Goal: Find specific page/section: Find specific page/section

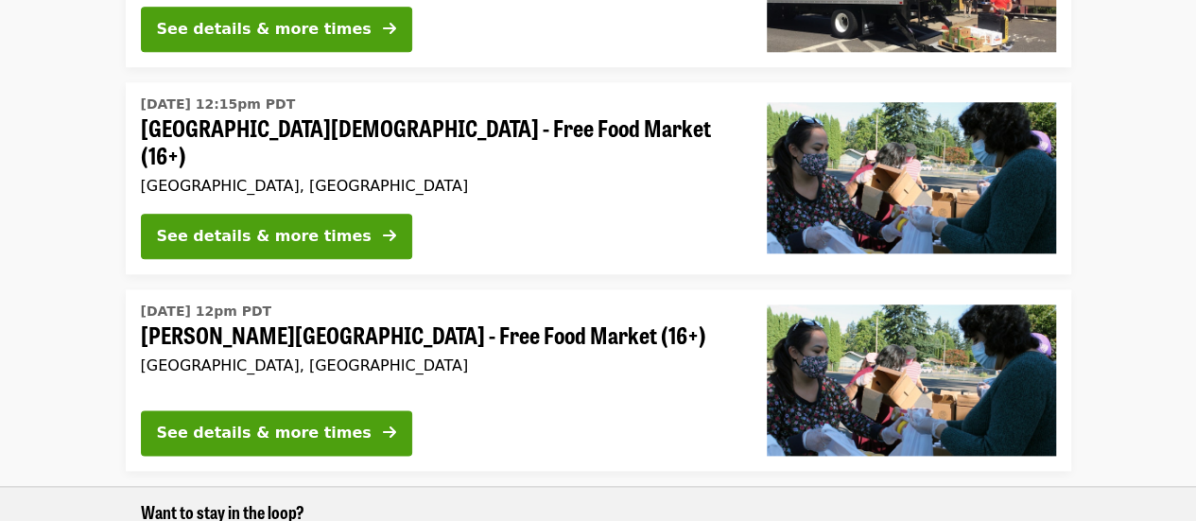
scroll to position [1135, 0]
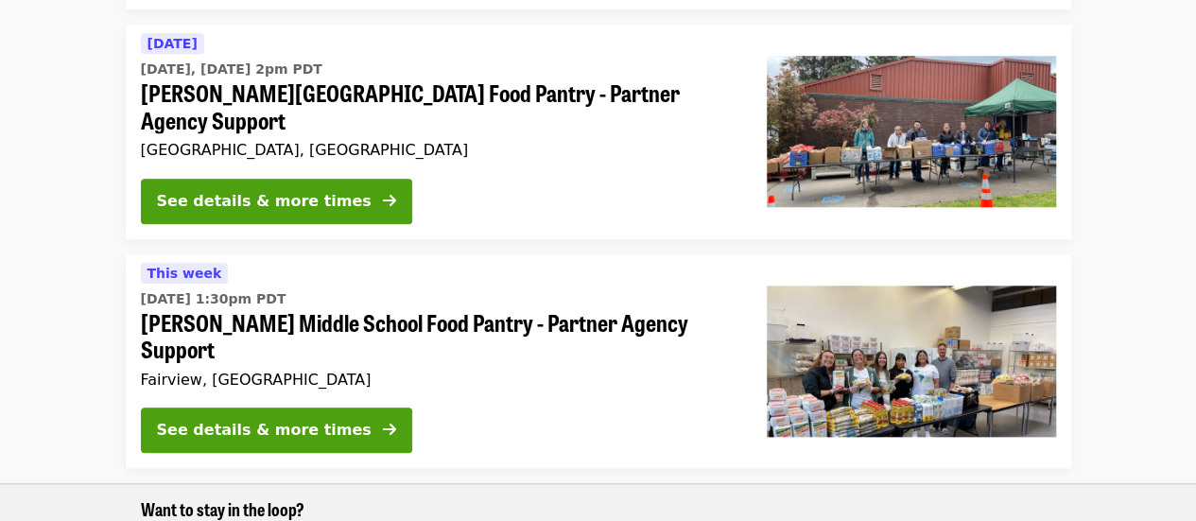
scroll to position [851, 0]
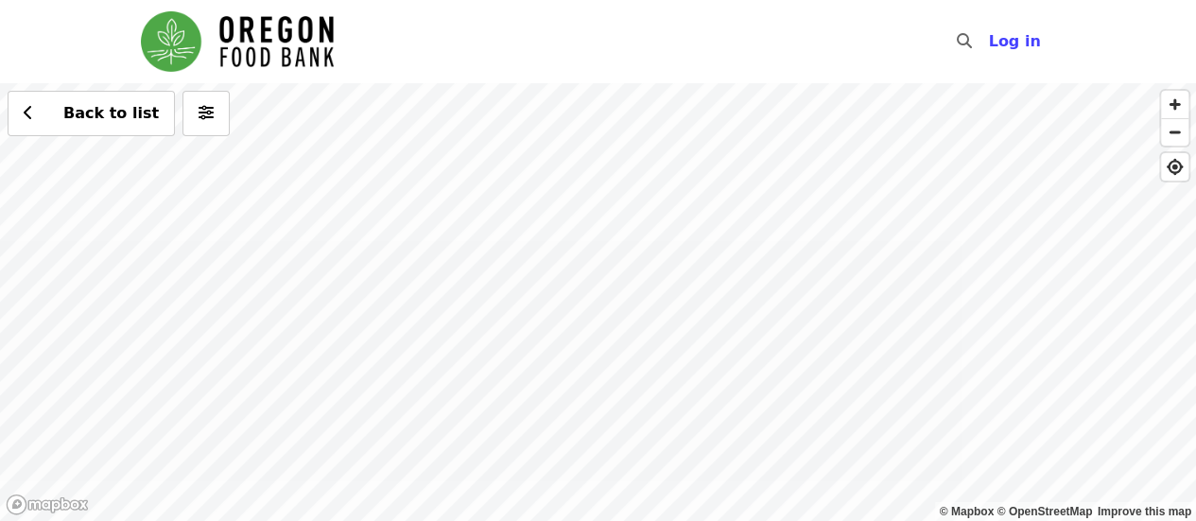
click at [673, 292] on div "Back to list" at bounding box center [598, 302] width 1196 height 438
drag, startPoint x: 589, startPoint y: 373, endPoint x: 598, endPoint y: 222, distance: 150.6
click at [598, 222] on div "Back to list" at bounding box center [598, 302] width 1196 height 438
drag, startPoint x: 426, startPoint y: 269, endPoint x: 844, endPoint y: 341, distance: 424.3
click at [844, 341] on div "Back to list" at bounding box center [598, 302] width 1196 height 438
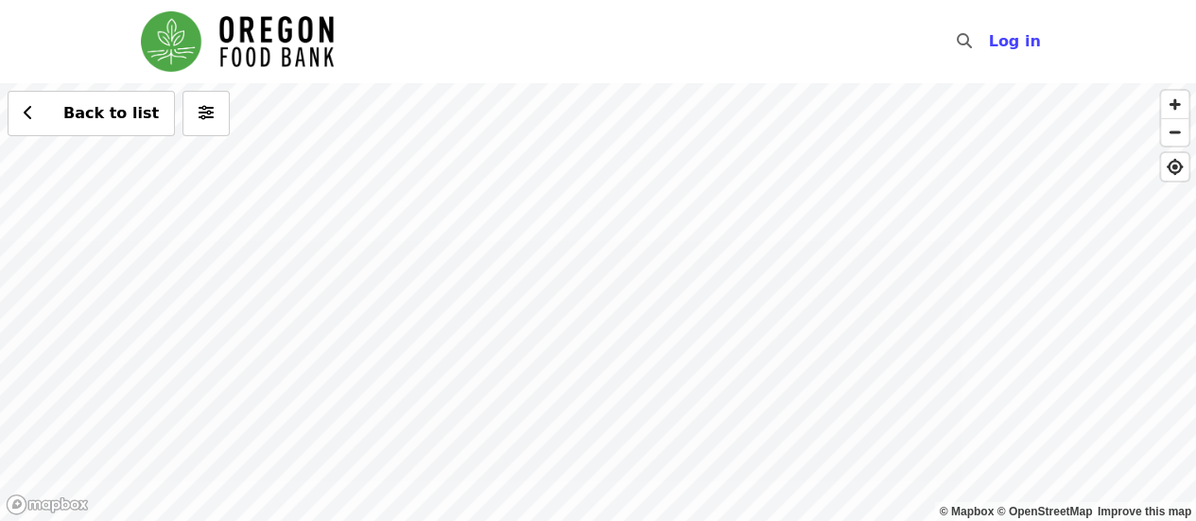
drag, startPoint x: 660, startPoint y: 395, endPoint x: 662, endPoint y: 180, distance: 215.6
click at [662, 180] on div "Back to list" at bounding box center [598, 302] width 1196 height 438
drag, startPoint x: 623, startPoint y: 317, endPoint x: 611, endPoint y: 412, distance: 96.3
click at [611, 411] on div "Back to list" at bounding box center [598, 302] width 1196 height 438
drag, startPoint x: 594, startPoint y: 398, endPoint x: 603, endPoint y: 496, distance: 97.9
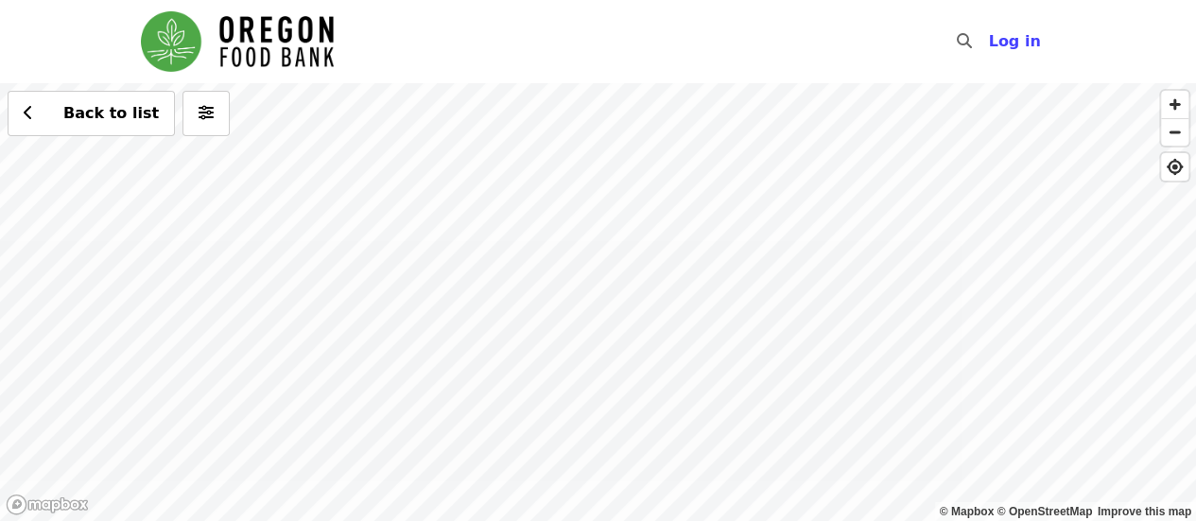
click at [609, 520] on html "Skip to content ​ Log in © Mapbox © OpenStreetMap Improve this map Back to list…" at bounding box center [598, 260] width 1196 height 521
drag, startPoint x: 582, startPoint y: 230, endPoint x: 569, endPoint y: 494, distance: 264.1
click at [569, 494] on div "Back to list" at bounding box center [598, 302] width 1196 height 438
drag, startPoint x: 474, startPoint y: 311, endPoint x: 619, endPoint y: 394, distance: 166.9
click at [619, 394] on div "Back to list" at bounding box center [598, 302] width 1196 height 438
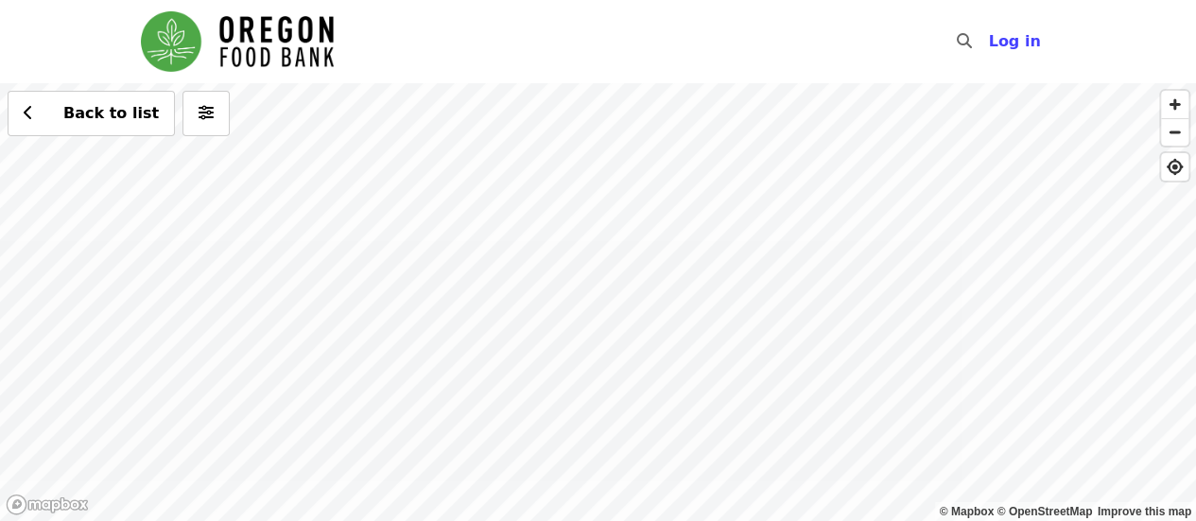
drag, startPoint x: 520, startPoint y: 287, endPoint x: 604, endPoint y: 336, distance: 97.5
click at [604, 336] on div "Back to list" at bounding box center [598, 302] width 1196 height 438
click at [340, 262] on div "Back to list" at bounding box center [598, 302] width 1196 height 438
